Goal: Information Seeking & Learning: Stay updated

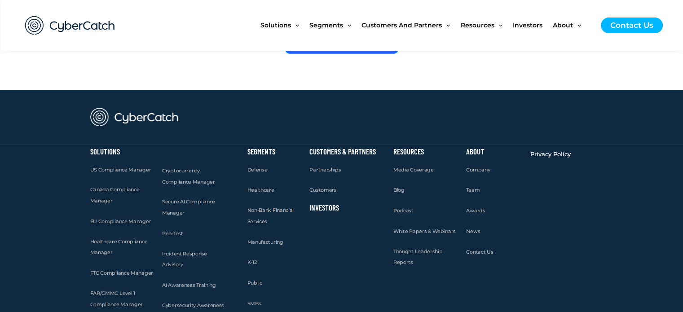
scroll to position [3565, 0]
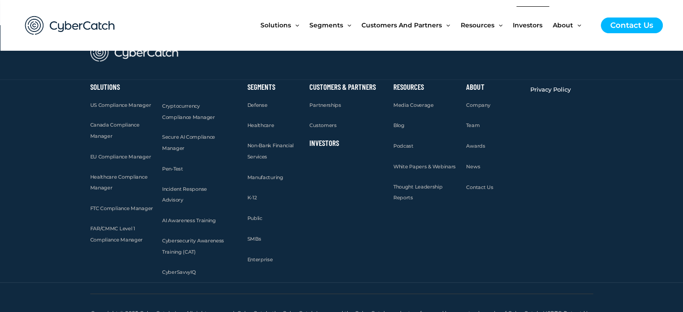
click at [522, 24] on span "Investors" at bounding box center [528, 25] width 30 height 38
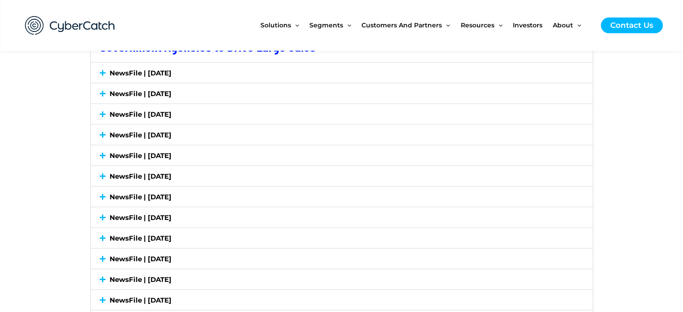
scroll to position [1616, 0]
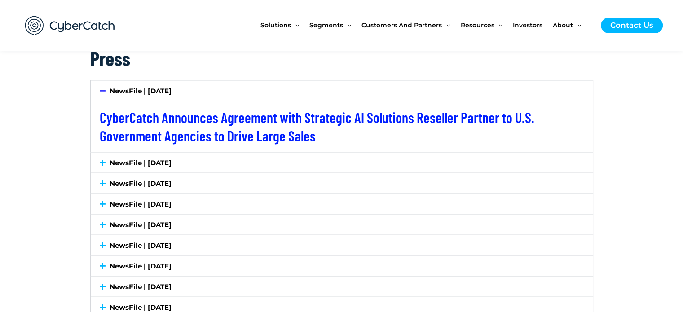
click at [123, 164] on link "NewsFile | July 7, 2025" at bounding box center [141, 162] width 62 height 9
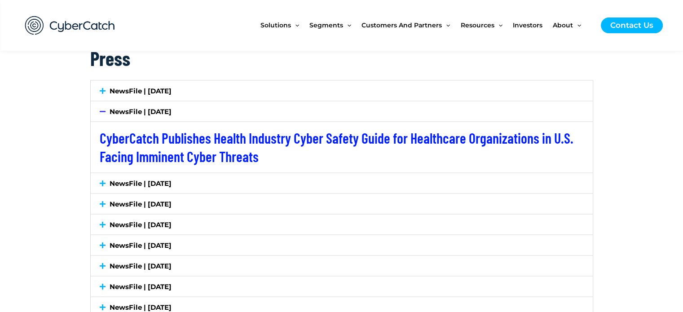
click at [127, 181] on link "NewsFile | July 2, 2025" at bounding box center [141, 183] width 62 height 9
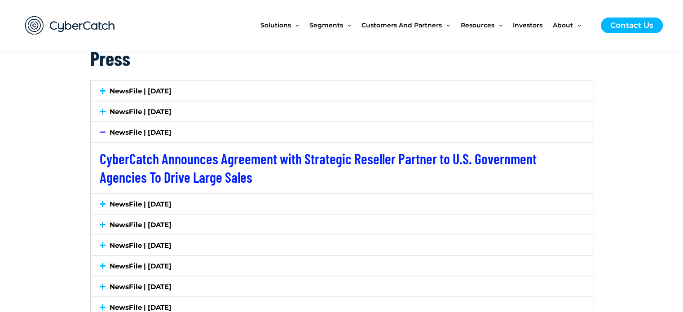
click at [128, 203] on link "NewsFile | June 18, 2025" at bounding box center [141, 203] width 62 height 9
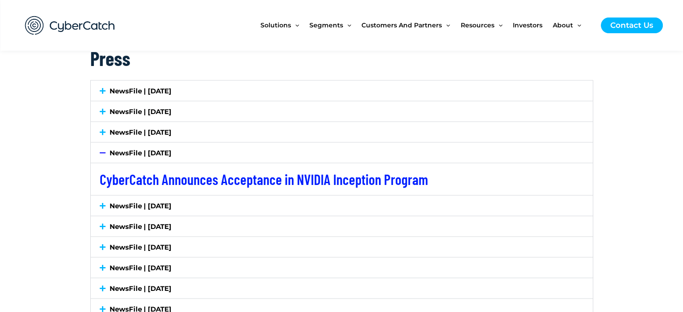
click at [137, 206] on link "NewsFile | June 10, 2025" at bounding box center [141, 205] width 62 height 9
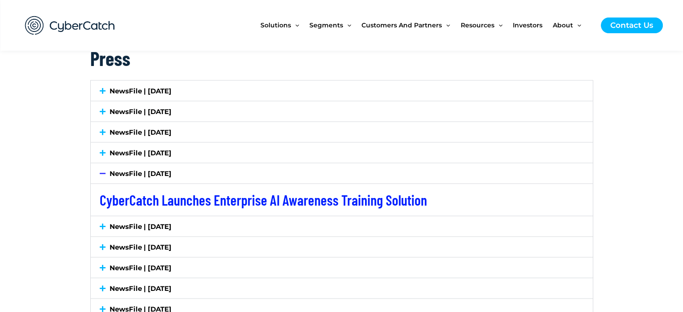
click at [139, 227] on link "NewsFile | May 20, 2025" at bounding box center [141, 226] width 62 height 9
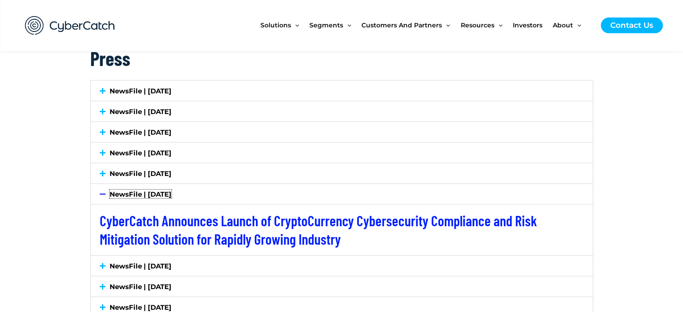
scroll to position [1706, 0]
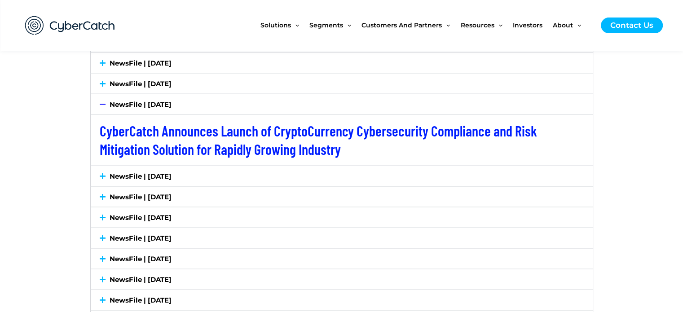
click at [142, 175] on link "NewsFile | May 12, 2025" at bounding box center [141, 175] width 62 height 9
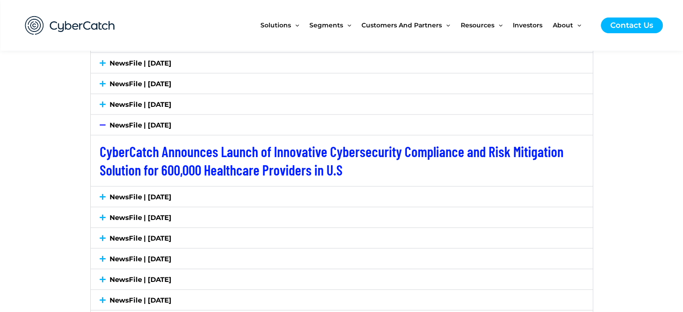
click at [140, 194] on link "NewsFile | May 8, 2025" at bounding box center [141, 196] width 62 height 9
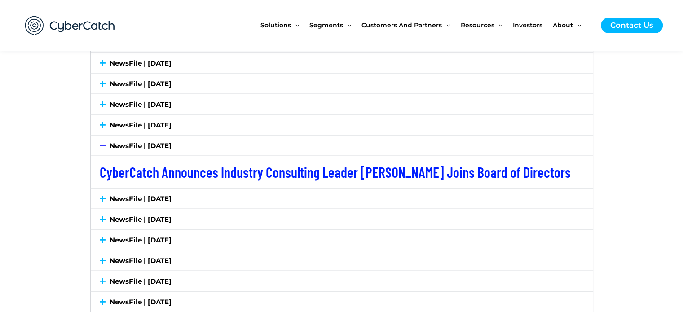
click at [140, 195] on link "NewsFile | May 1, 2025" at bounding box center [141, 198] width 62 height 9
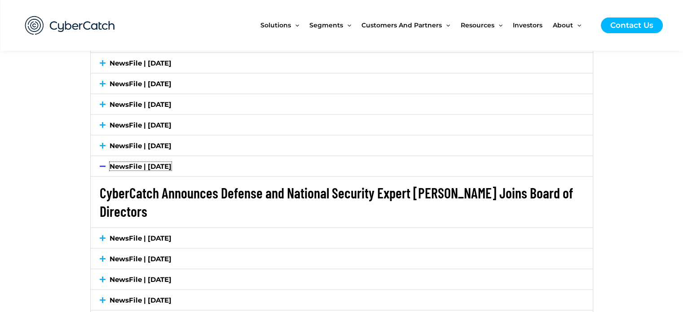
scroll to position [1795, 0]
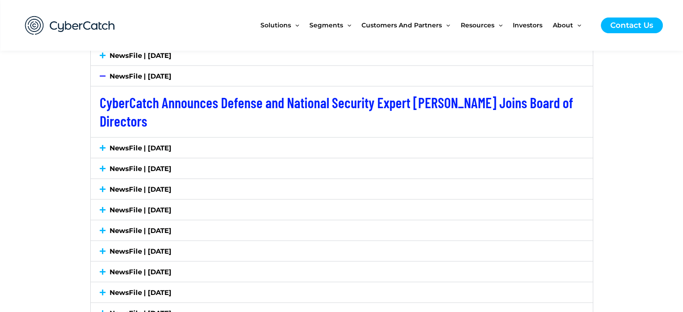
click at [142, 151] on div "NewsFile | April 10, 2025" at bounding box center [342, 148] width 502 height 20
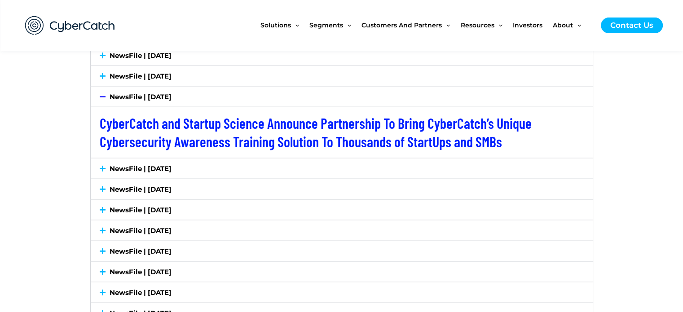
click at [143, 164] on link "NewsFile | March 31, 2025" at bounding box center [141, 168] width 62 height 9
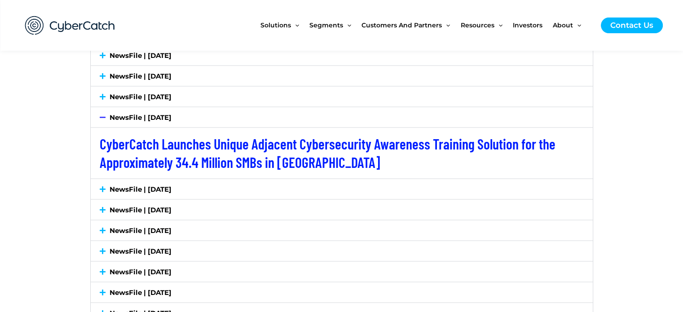
click at [143, 189] on link "NewsFile | February 17, 2025" at bounding box center [141, 189] width 62 height 9
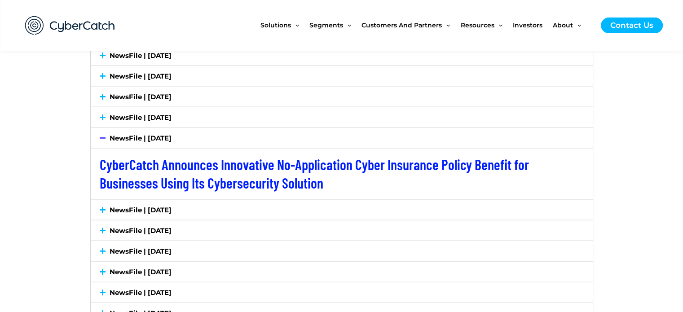
click at [138, 206] on link "NewsFile | December 2, 2024" at bounding box center [141, 210] width 62 height 9
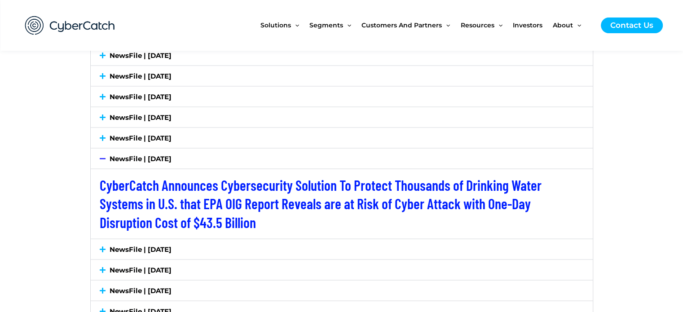
scroll to position [1885, 0]
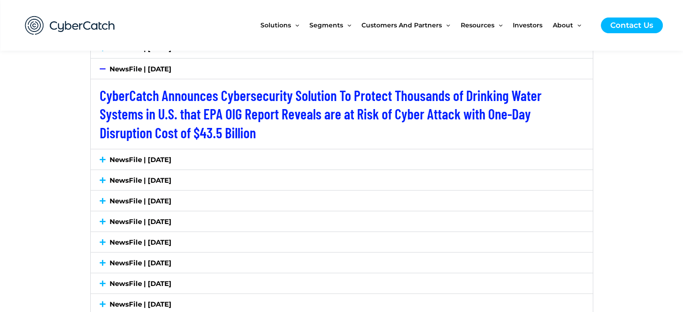
click at [144, 156] on link "NewsFile | September 18, 2024" at bounding box center [141, 159] width 62 height 9
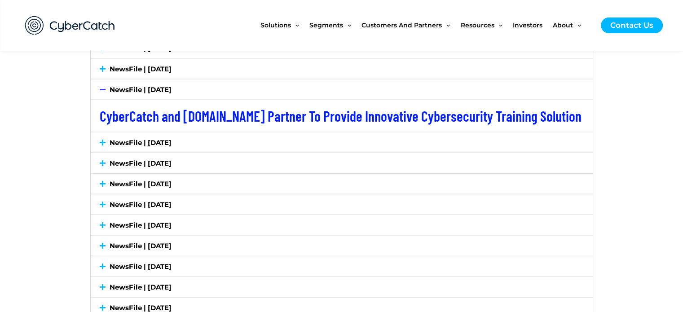
click at [153, 138] on link "NewsFile | September 10, 2024" at bounding box center [141, 142] width 62 height 9
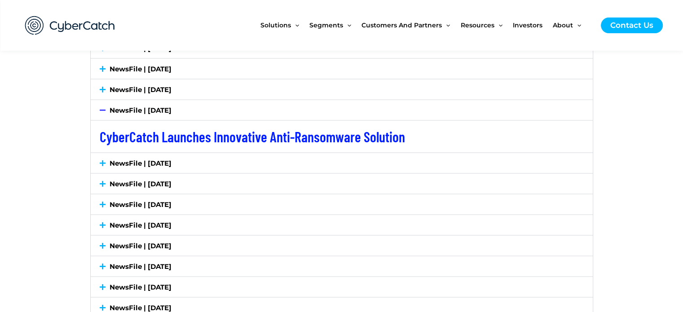
click at [152, 159] on link "NewsFile | September 6, 2024" at bounding box center [141, 163] width 62 height 9
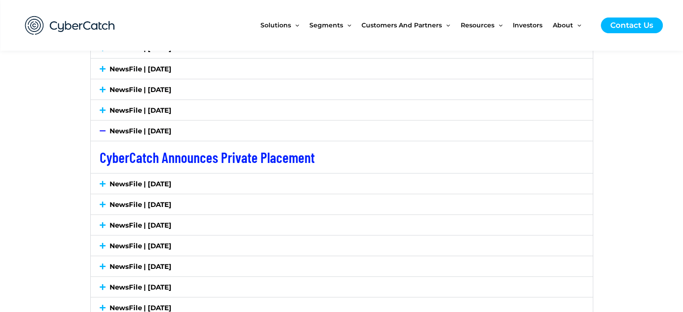
click at [153, 180] on link "NewsFile | September 4, 2024" at bounding box center [141, 184] width 62 height 9
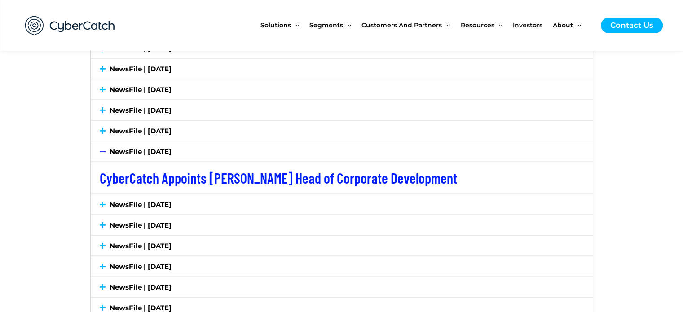
click at [150, 201] on link "NewsFile | September 3, 2024" at bounding box center [141, 204] width 62 height 9
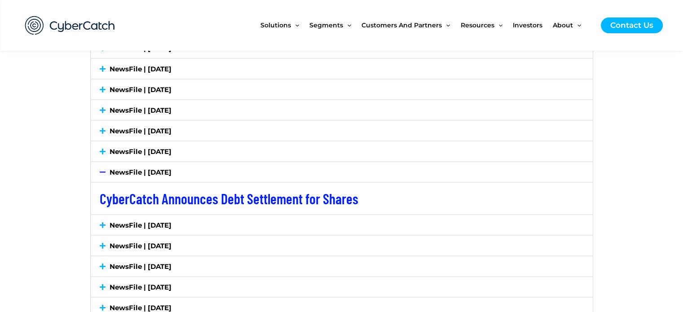
click at [149, 224] on link "NewsFile | August 8, 2024" at bounding box center [141, 225] width 62 height 9
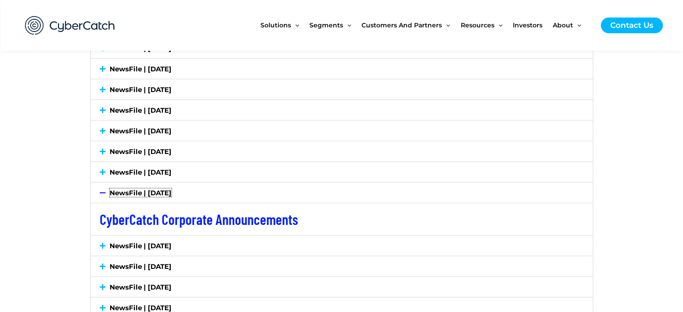
scroll to position [1975, 0]
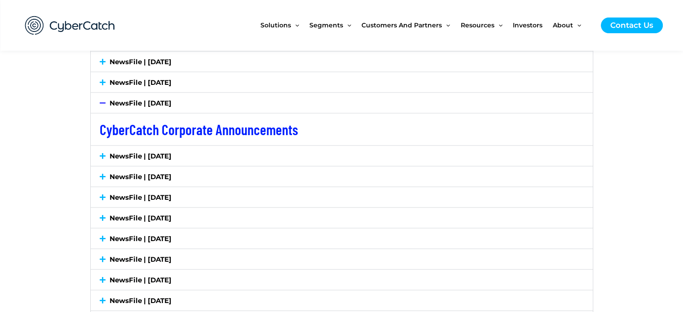
click at [151, 152] on link "NewsFile | July 30, 2024" at bounding box center [141, 156] width 62 height 9
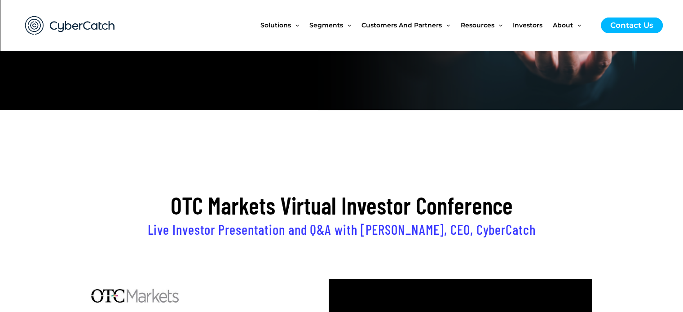
scroll to position [0, 0]
